Goal: Navigation & Orientation: Find specific page/section

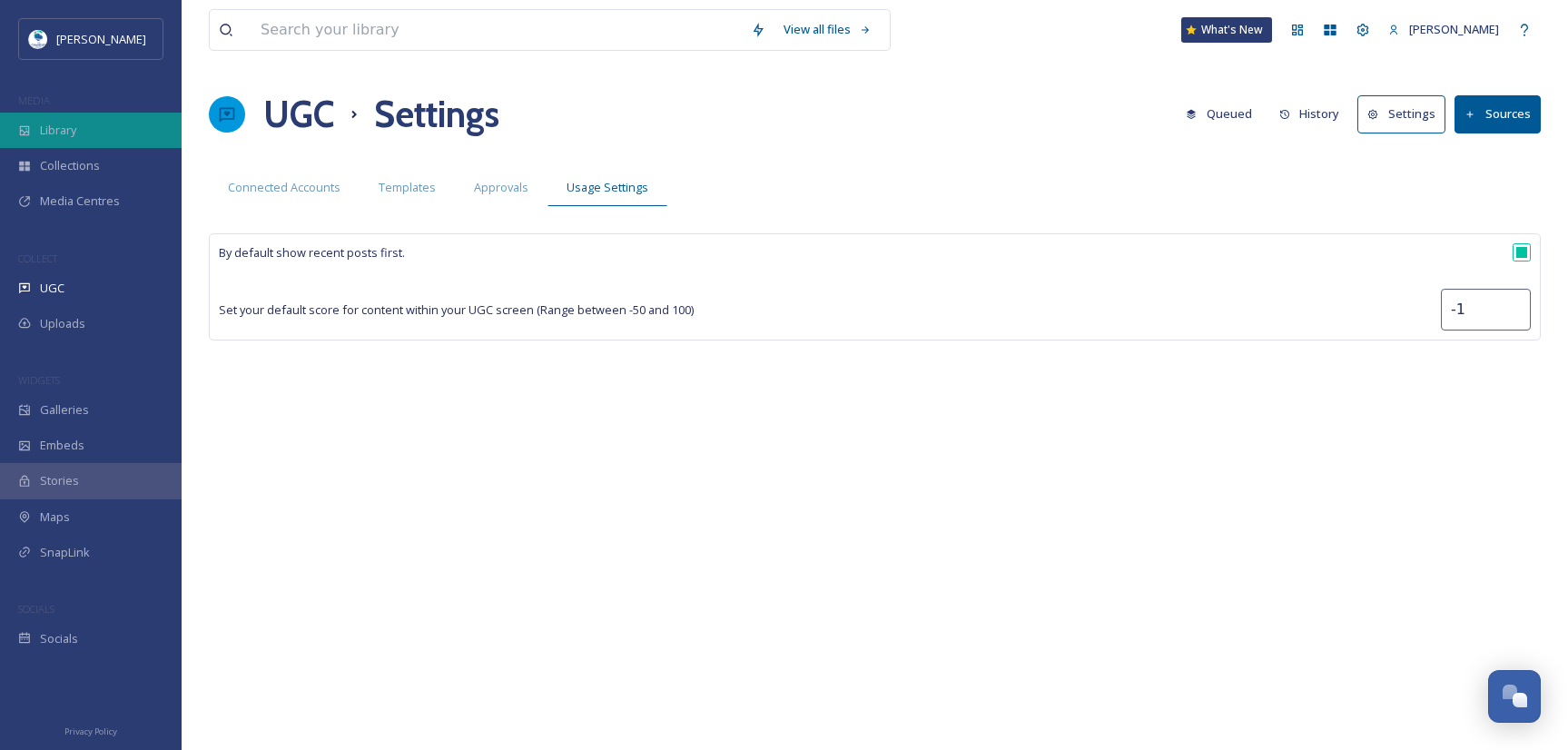
click at [88, 130] on div "Library" at bounding box center [90, 129] width 182 height 35
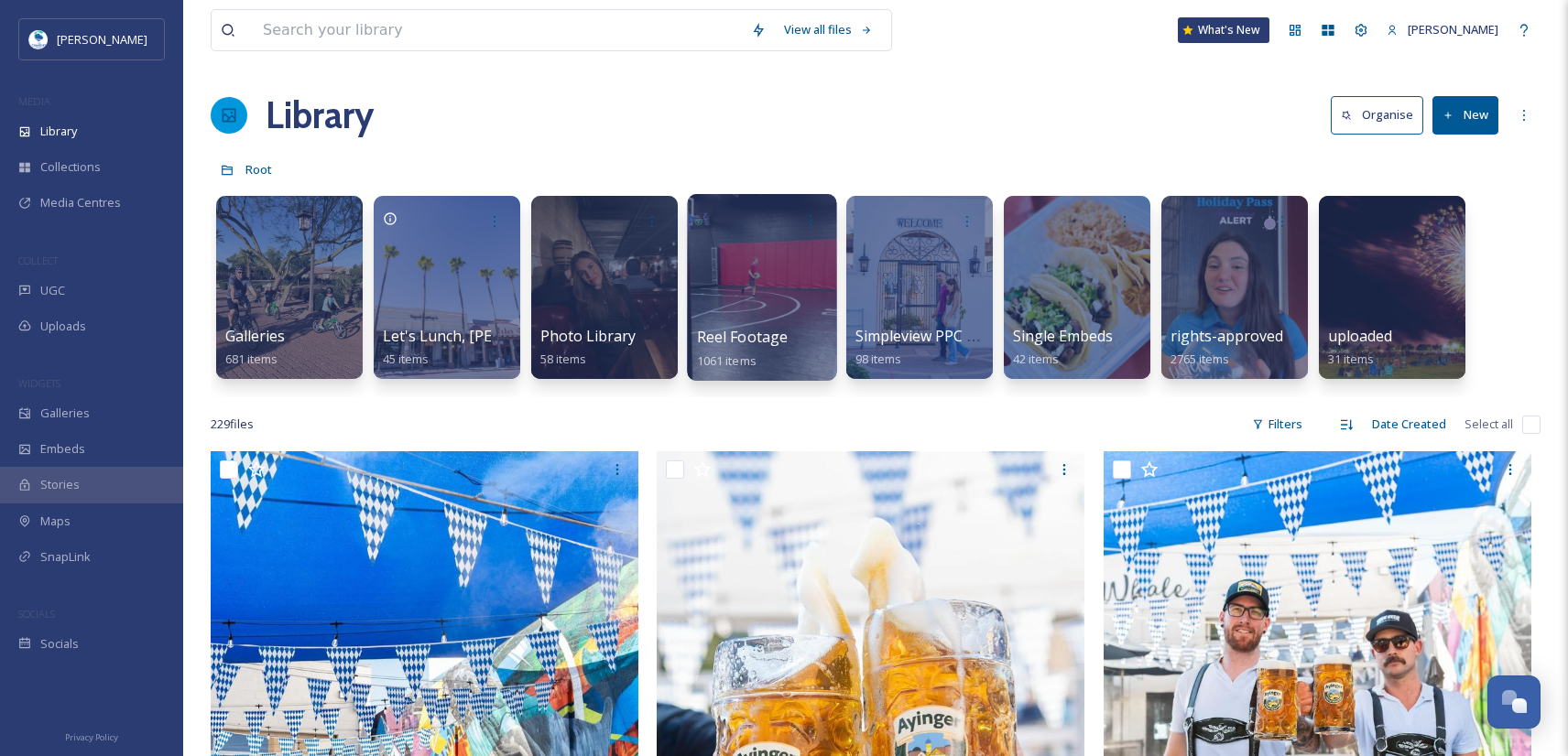
click at [741, 300] on div at bounding box center [762, 287] width 150 height 187
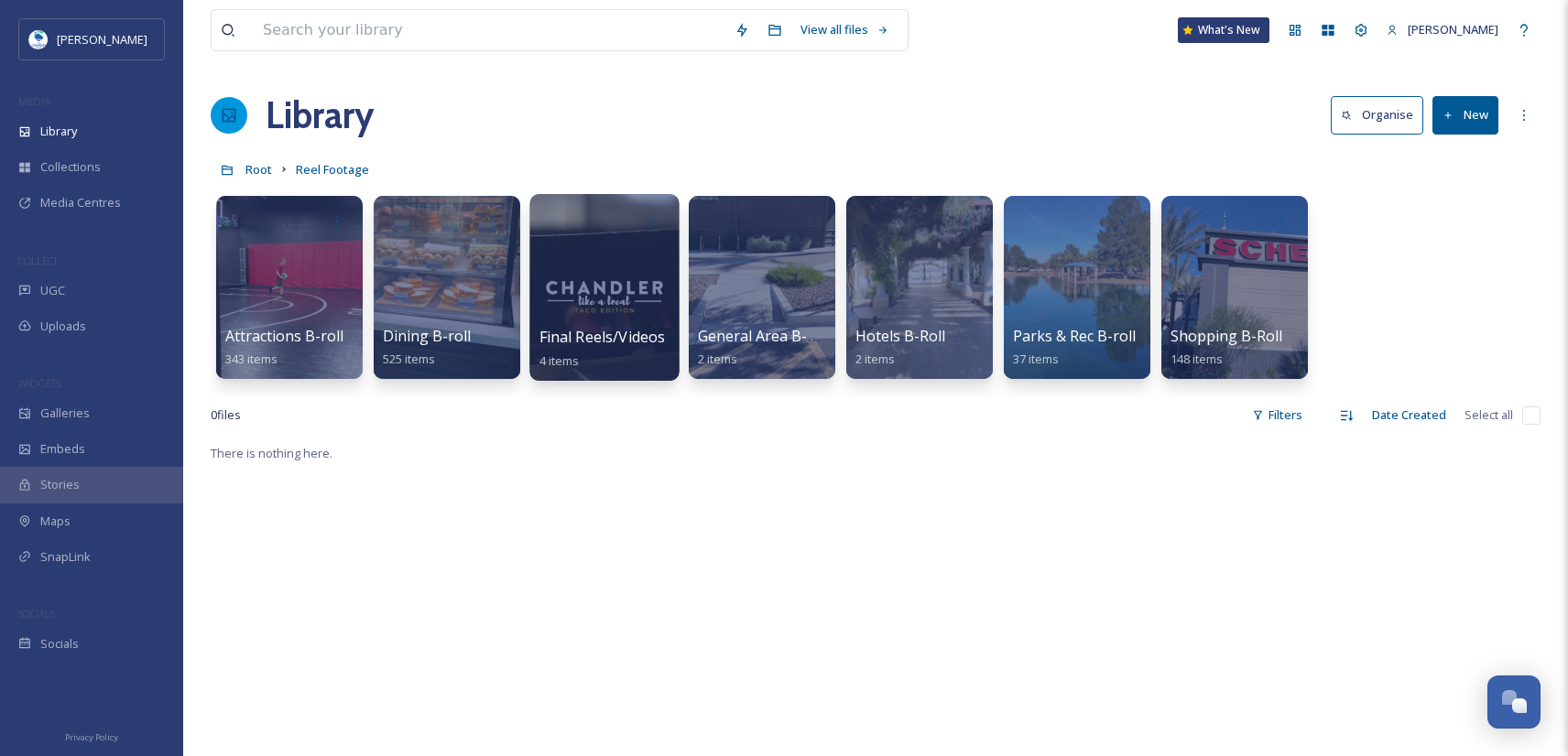
click at [592, 282] on div at bounding box center [605, 287] width 150 height 187
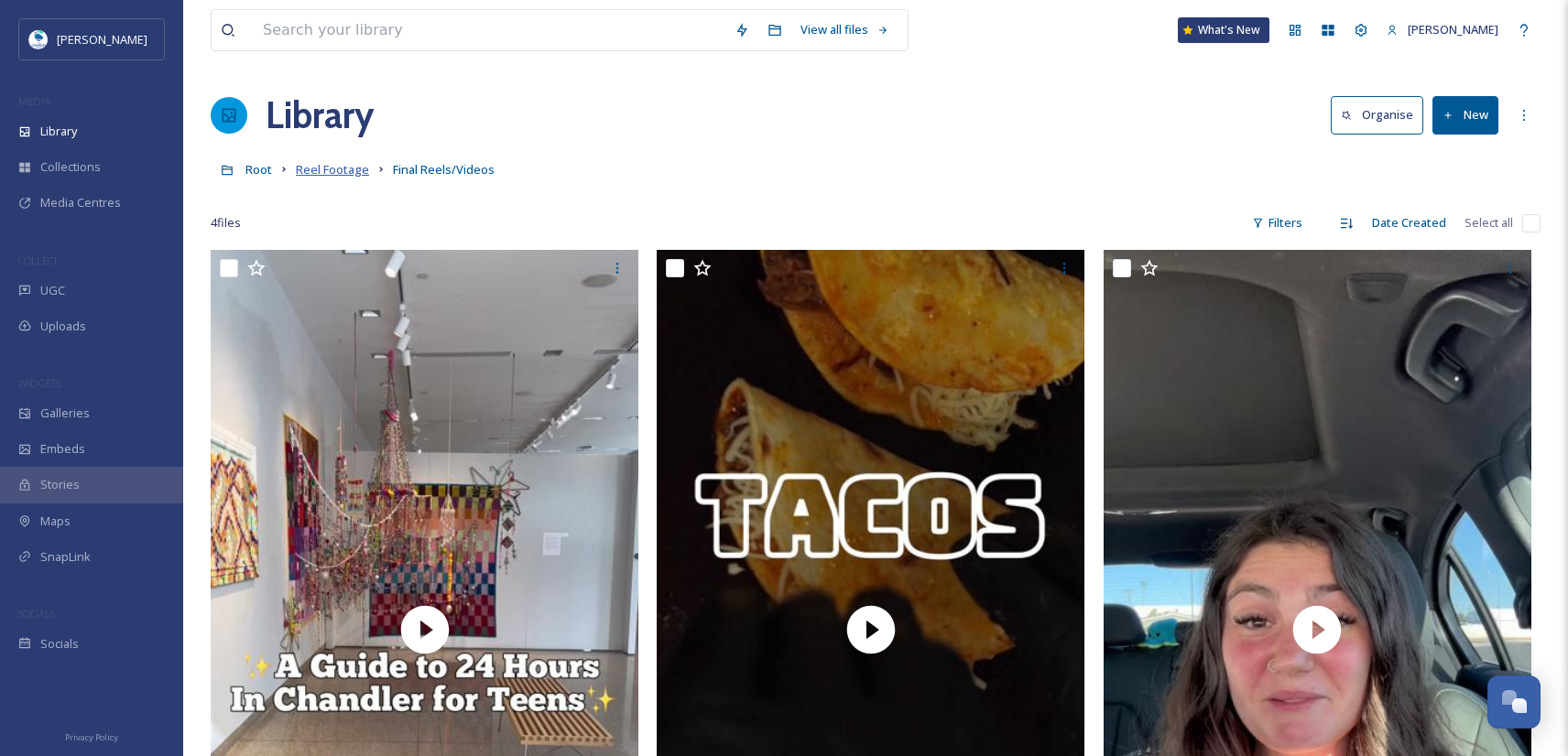
click at [330, 168] on span "Reel Footage" at bounding box center [332, 169] width 73 height 16
